Goal: Information Seeking & Learning: Check status

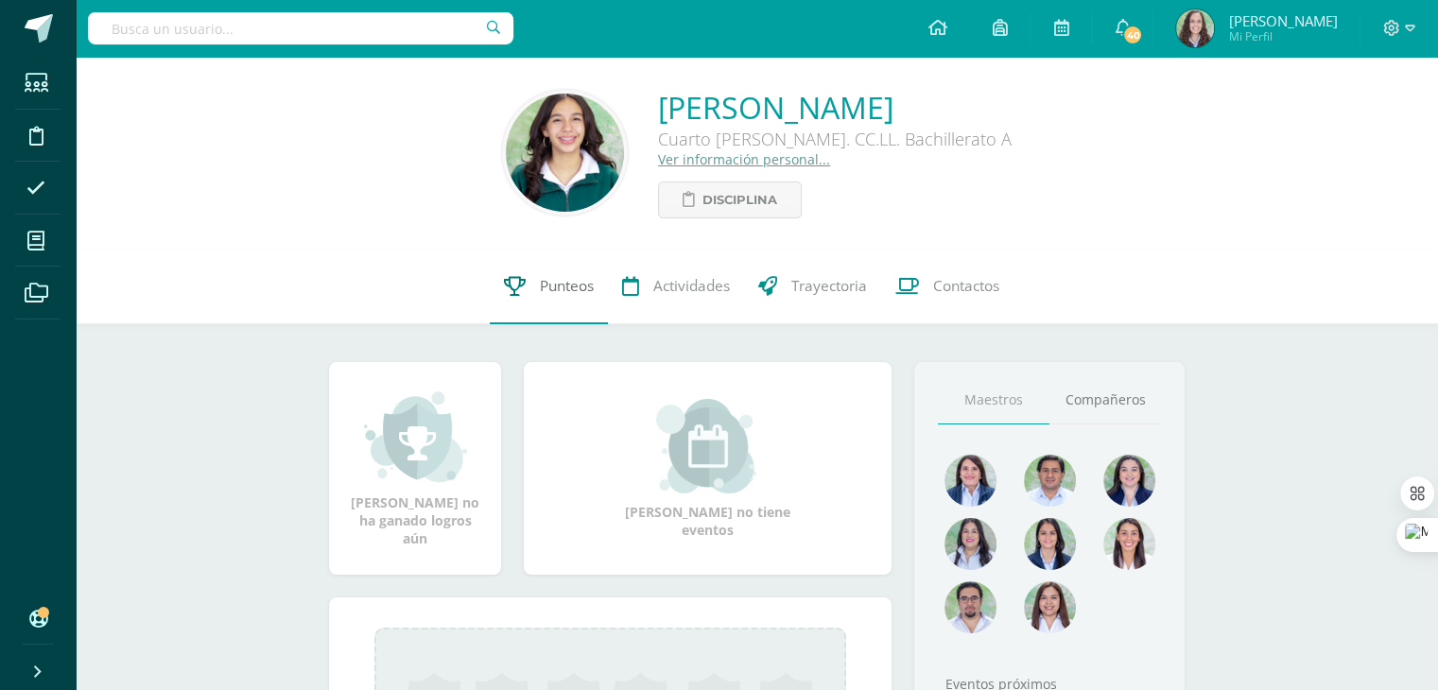
click at [574, 291] on span "Punteos" at bounding box center [567, 286] width 54 height 20
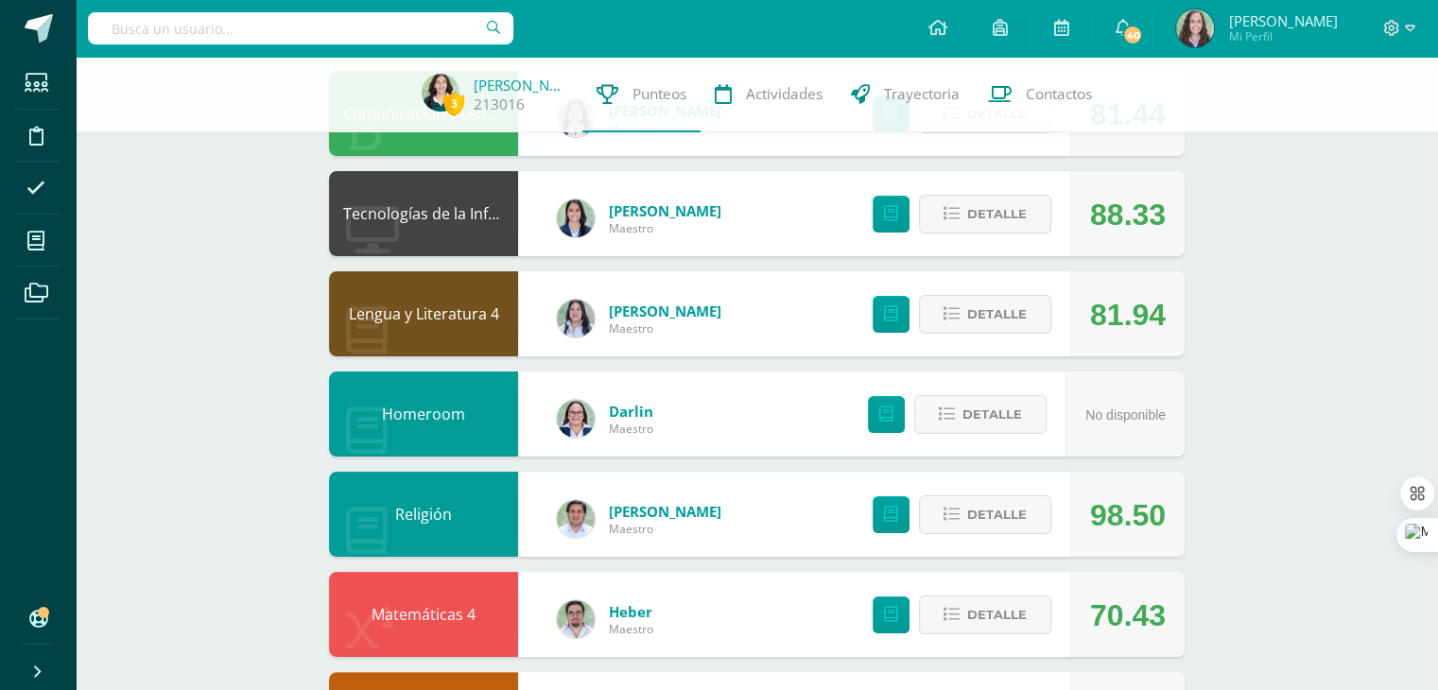
scroll to position [255, 0]
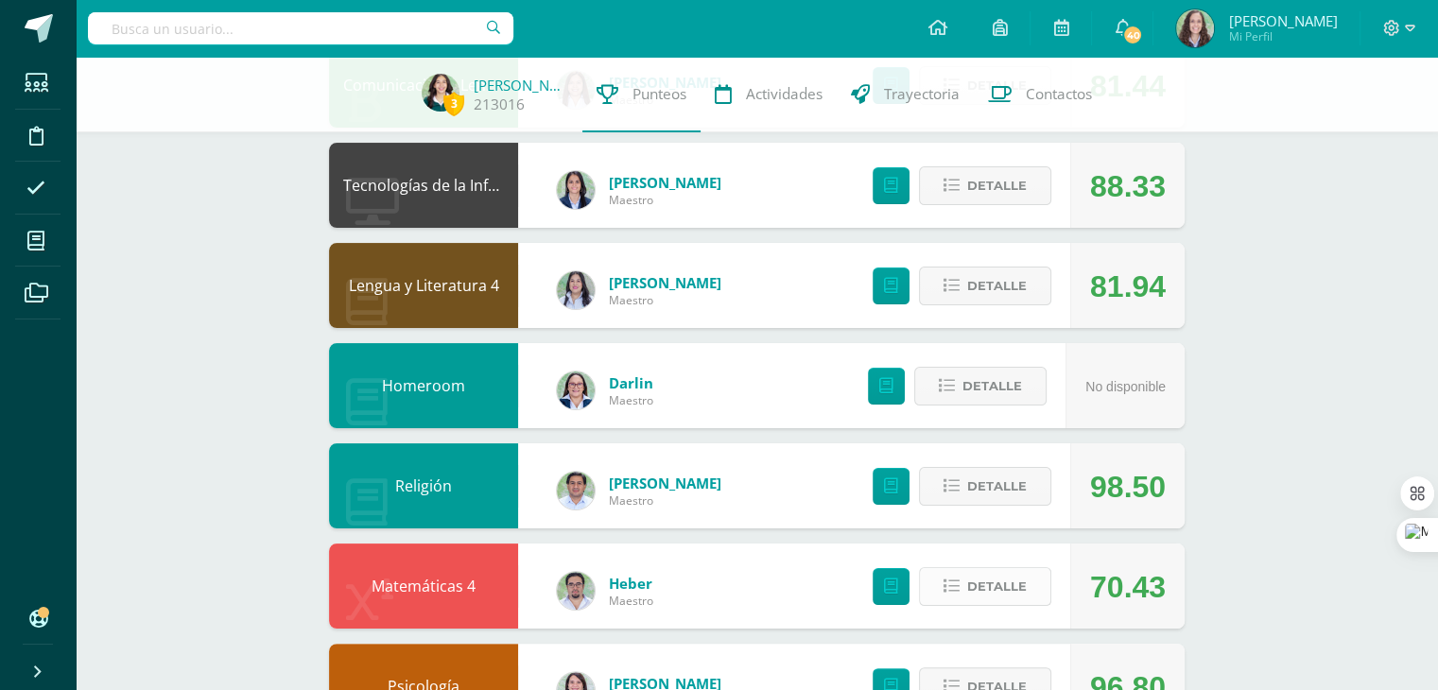
click at [955, 580] on icon at bounding box center [952, 587] width 16 height 16
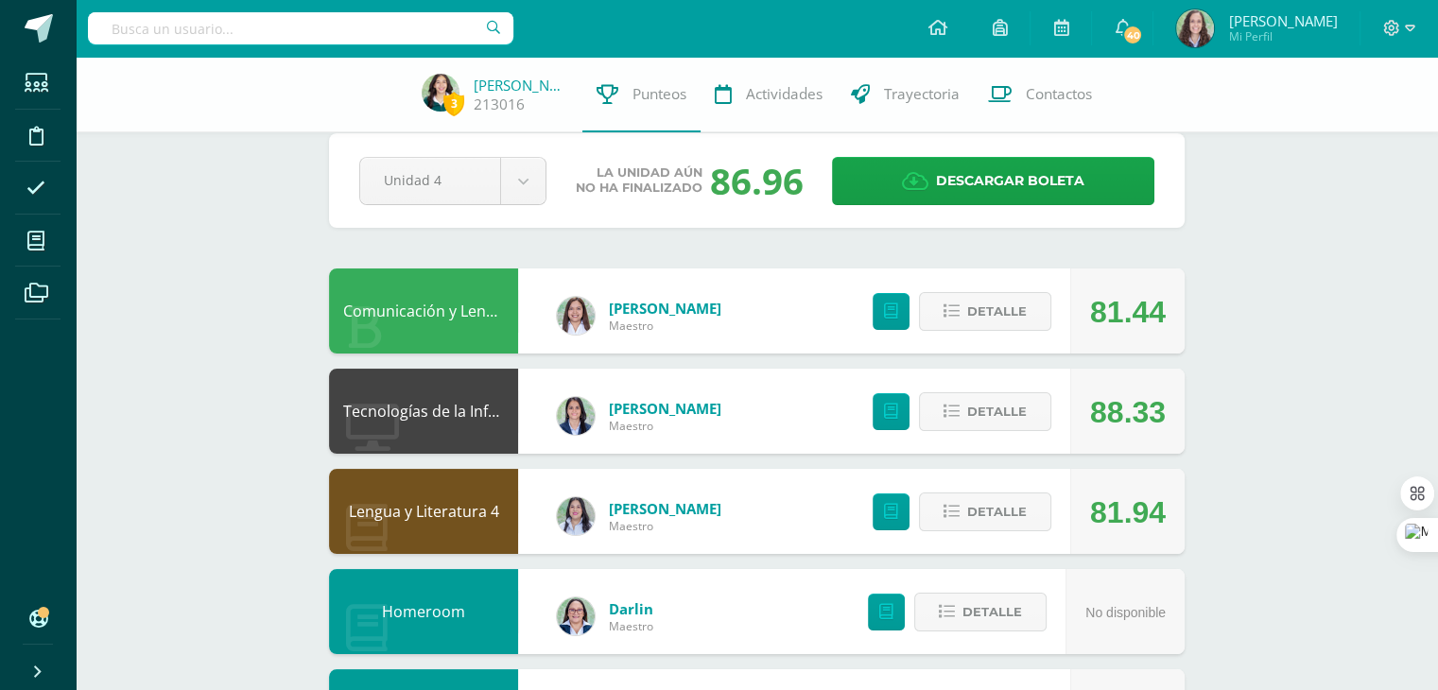
scroll to position [25, 0]
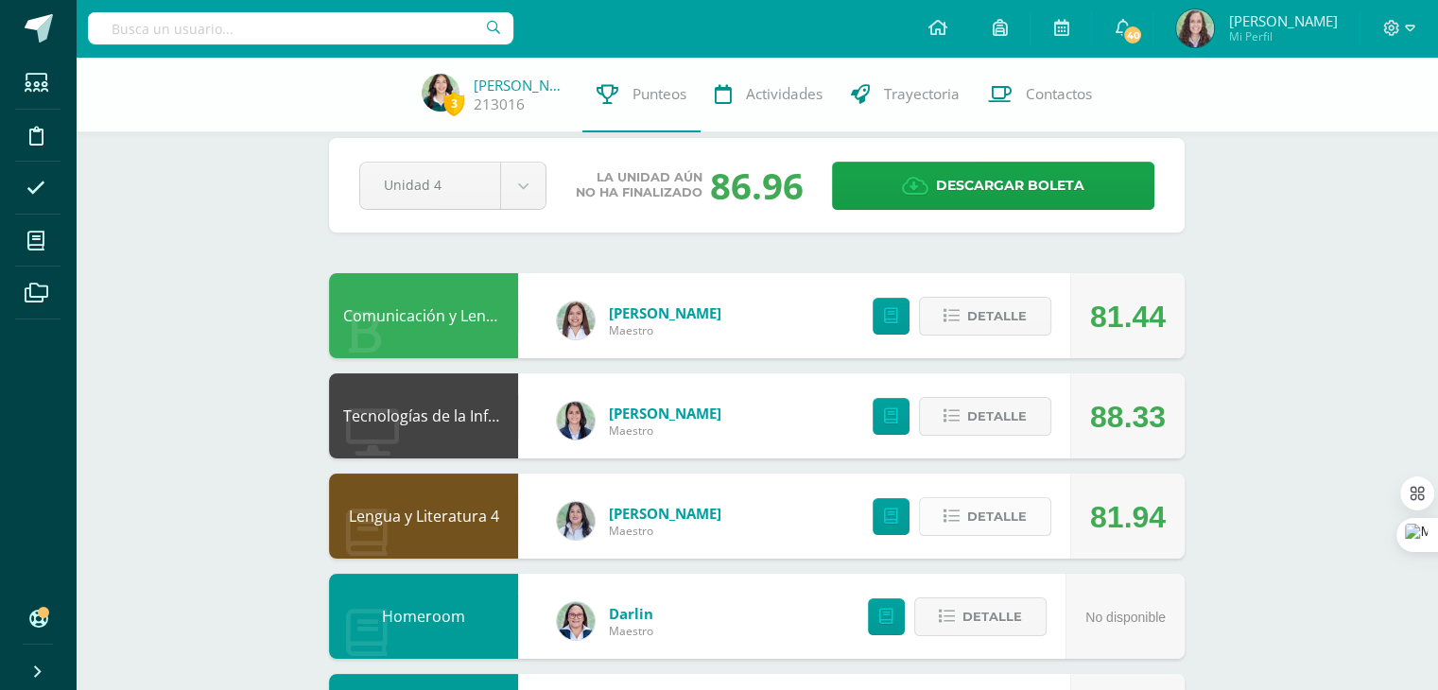
click at [964, 514] on button "Detalle" at bounding box center [985, 516] width 132 height 39
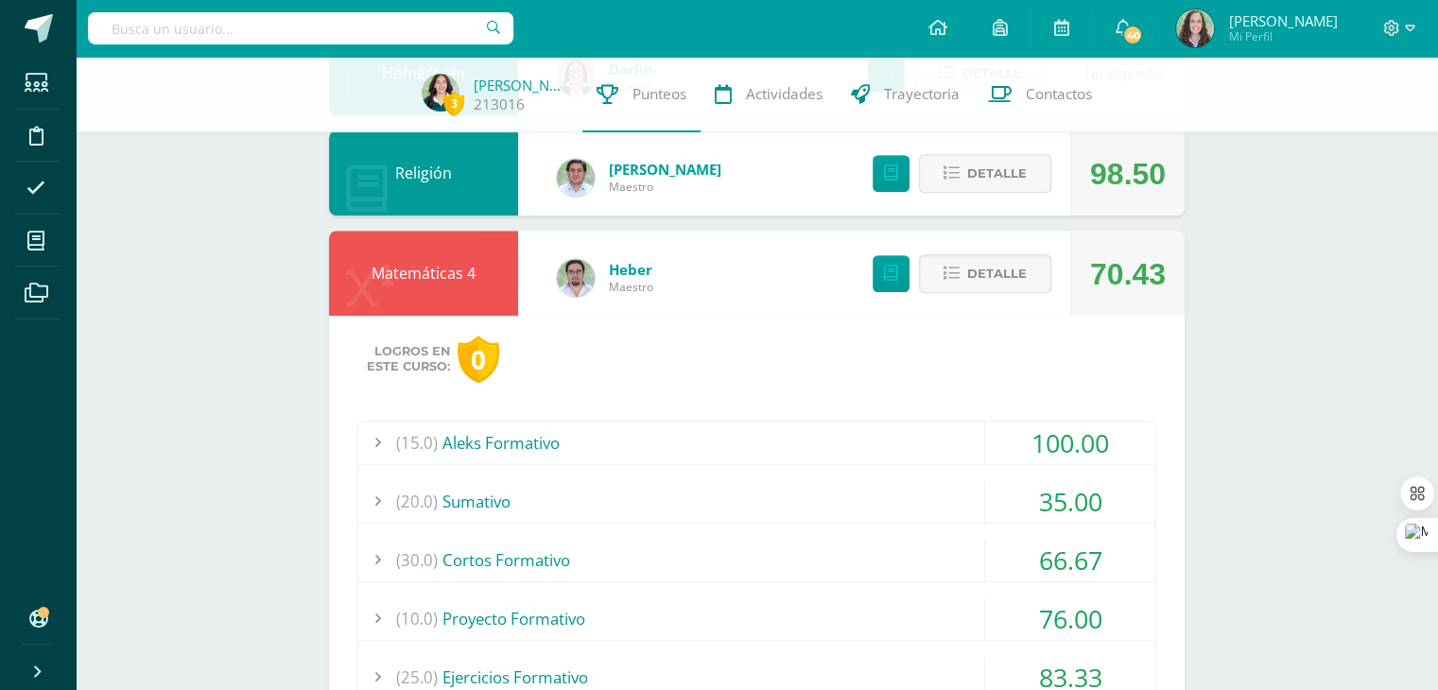
scroll to position [1222, 0]
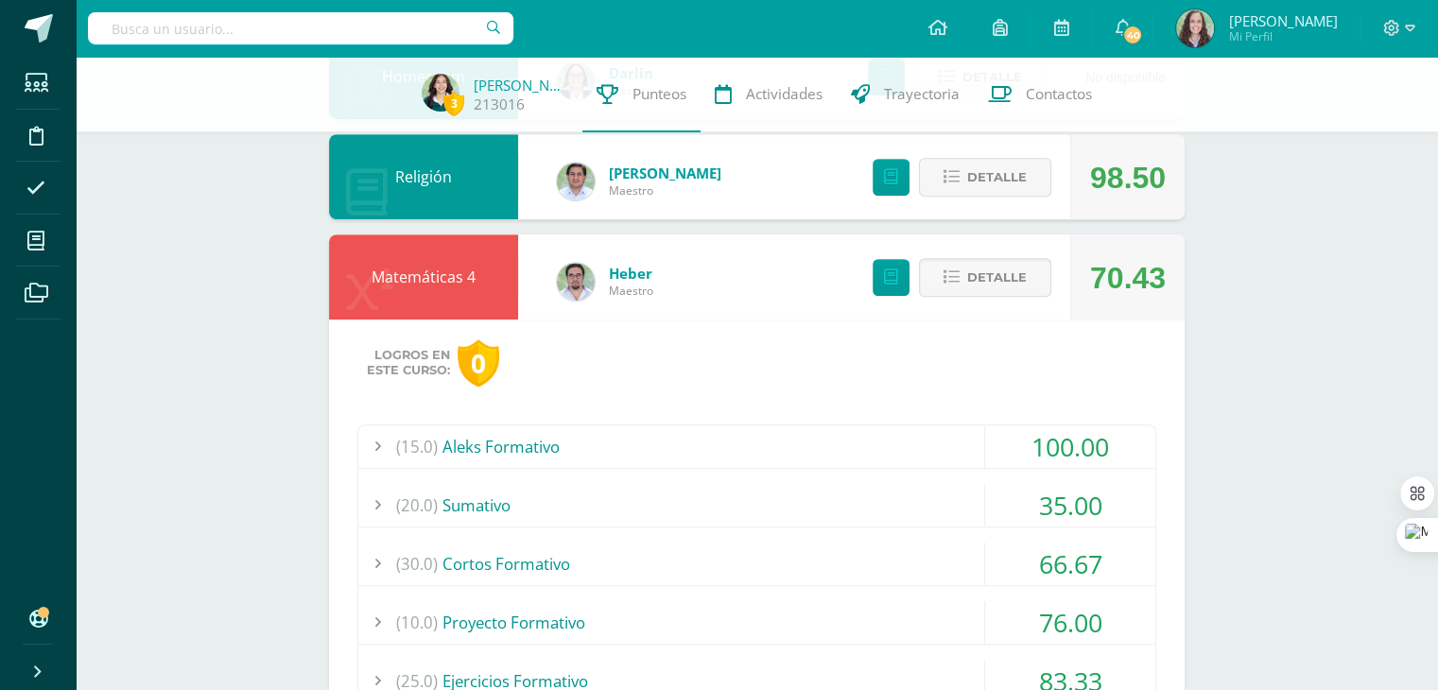
click at [969, 298] on div "Detalle" at bounding box center [957, 276] width 226 height 85
click at [970, 286] on span "Detalle" at bounding box center [997, 277] width 60 height 35
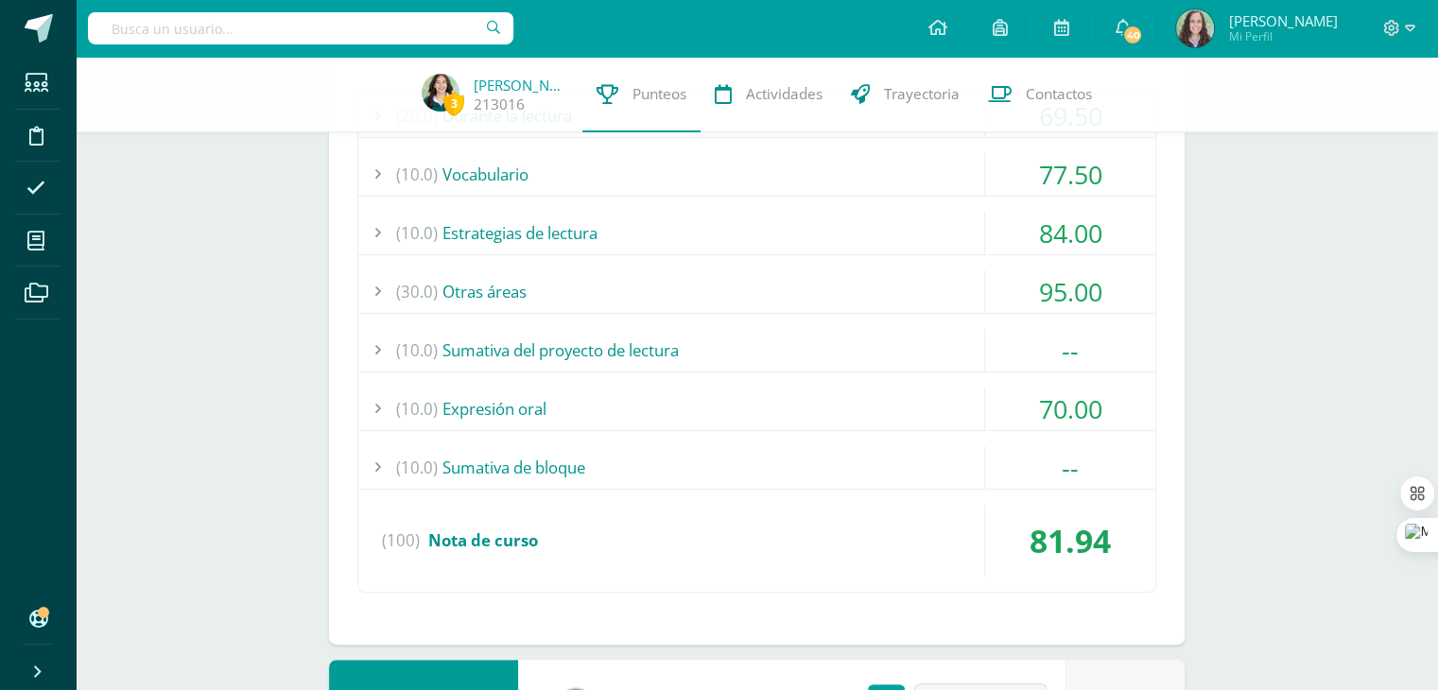
scroll to position [0, 0]
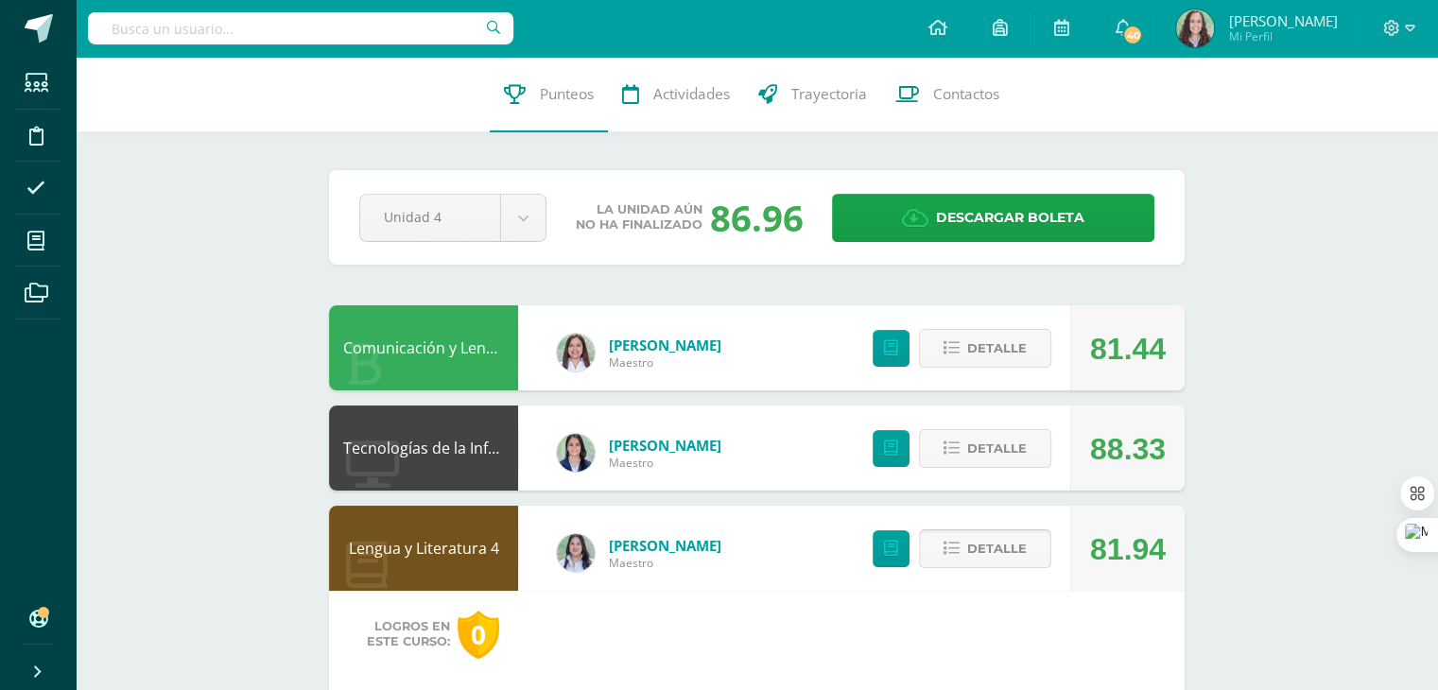
click at [986, 547] on span "Detalle" at bounding box center [997, 548] width 60 height 35
